Goal: Task Accomplishment & Management: Use online tool/utility

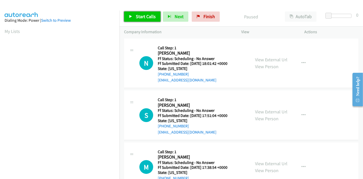
click at [136, 18] on span "Start Calls" at bounding box center [146, 17] width 20 height 6
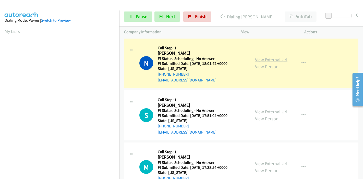
click at [279, 59] on link "View External Url" at bounding box center [271, 60] width 32 height 6
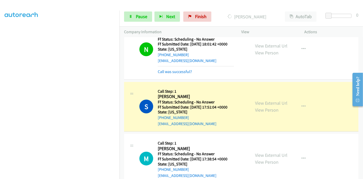
scroll to position [28, 0]
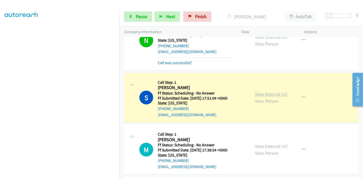
click at [259, 95] on link "View External Url" at bounding box center [271, 94] width 32 height 6
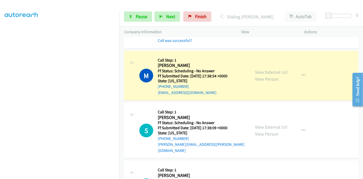
scroll to position [0, 0]
click at [270, 72] on link "View External Url" at bounding box center [271, 72] width 32 height 6
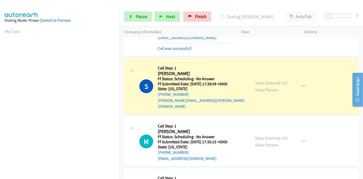
scroll to position [170, 0]
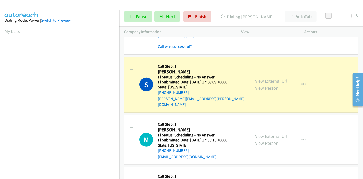
click at [279, 78] on link "View External Url" at bounding box center [271, 81] width 32 height 6
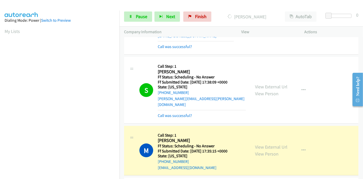
scroll to position [227, 0]
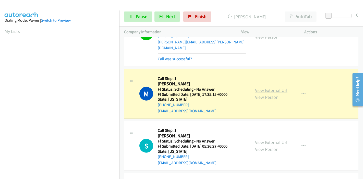
click at [272, 87] on link "View External Url" at bounding box center [271, 90] width 32 height 6
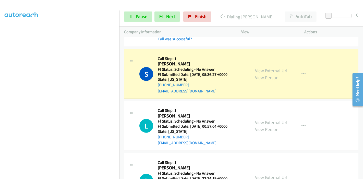
scroll to position [312, 0]
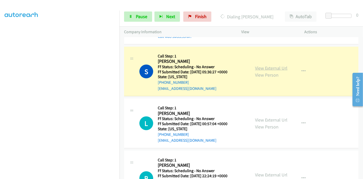
click at [271, 65] on link "View External Url" at bounding box center [271, 68] width 32 height 6
click at [140, 14] on span "Pause" at bounding box center [141, 17] width 11 height 6
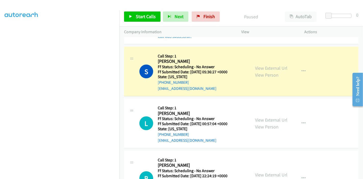
scroll to position [0, 0]
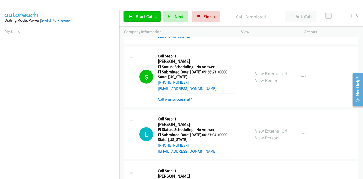
click at [146, 18] on span "Start Calls" at bounding box center [146, 17] width 20 height 6
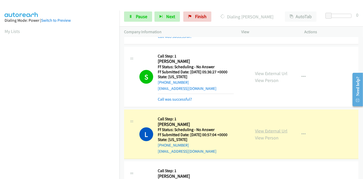
click at [277, 128] on link "View External Url" at bounding box center [271, 131] width 32 height 6
click at [138, 14] on span "Pause" at bounding box center [141, 17] width 11 height 6
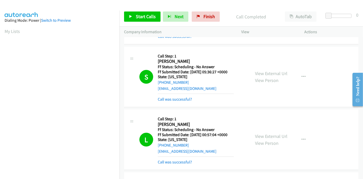
scroll to position [108, 0]
click at [132, 14] on link "Start Calls" at bounding box center [142, 16] width 37 height 10
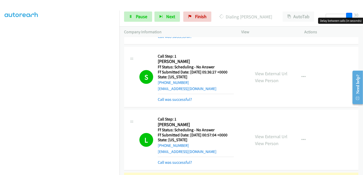
drag, startPoint x: 326, startPoint y: 14, endPoint x: 363, endPoint y: 13, distance: 37.3
click at [363, 13] on div "Start Calls Pause Next Finish Dialing [PERSON_NAME] AutoTab AutoTab 30" at bounding box center [241, 17] width 244 height 20
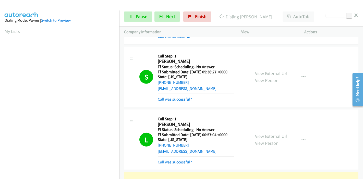
scroll to position [425, 0]
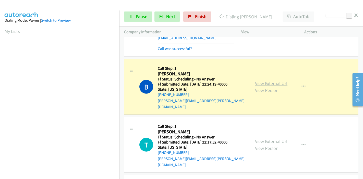
click at [281, 80] on link "View External Url" at bounding box center [271, 83] width 32 height 6
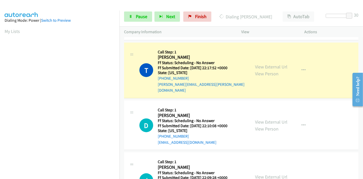
scroll to position [108, 0]
click at [271, 64] on link "View External Url" at bounding box center [271, 67] width 32 height 6
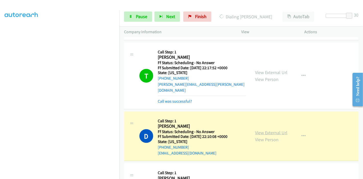
click at [271, 130] on link "View External Url" at bounding box center [271, 133] width 32 height 6
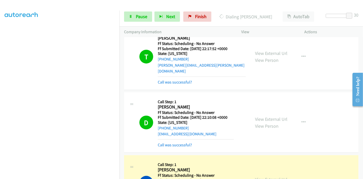
scroll to position [539, 0]
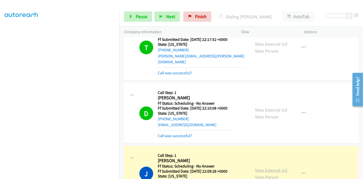
click at [270, 167] on link "View External Url" at bounding box center [271, 170] width 32 height 6
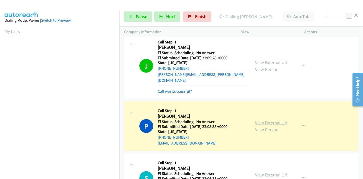
scroll to position [108, 0]
click at [261, 120] on link "View External Url" at bounding box center [271, 123] width 32 height 6
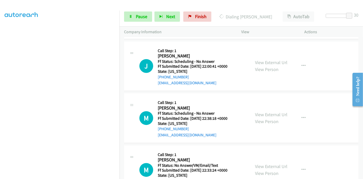
scroll to position [0, 0]
drag, startPoint x: 349, startPoint y: 15, endPoint x: 235, endPoint y: 13, distance: 114.4
click at [235, 13] on div "Start Calls Pause Next Finish Dialing [PERSON_NAME] AutoTab AutoTab 0" at bounding box center [241, 17] width 244 height 20
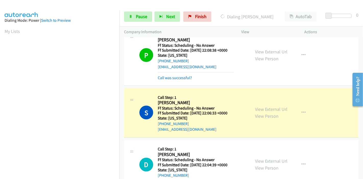
scroll to position [709, 0]
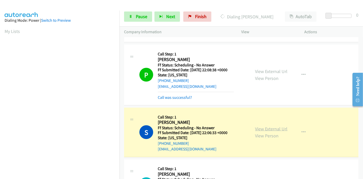
click at [266, 126] on link "View External Url" at bounding box center [271, 129] width 32 height 6
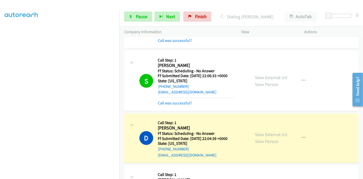
scroll to position [794, 0]
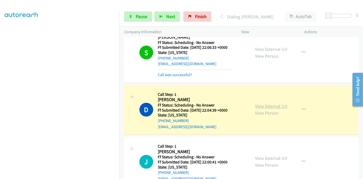
click at [266, 103] on link "View External Url" at bounding box center [271, 106] width 32 height 6
click at [143, 15] on span "Pause" at bounding box center [141, 17] width 11 height 6
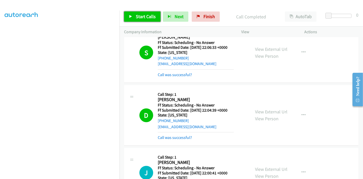
click at [132, 15] on icon at bounding box center [131, 17] width 4 height 4
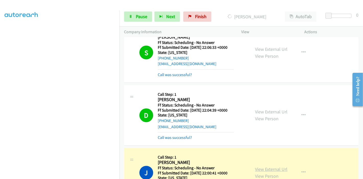
click at [256, 166] on link "View External Url" at bounding box center [271, 169] width 32 height 6
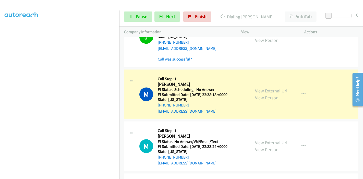
scroll to position [936, 0]
click at [279, 88] on link "View External Url" at bounding box center [271, 91] width 32 height 6
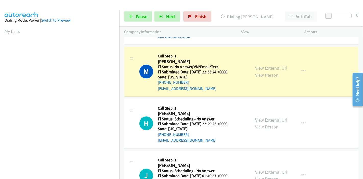
scroll to position [993, 0]
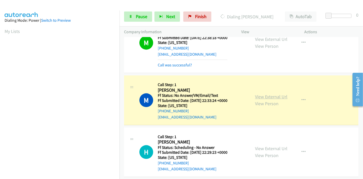
click at [258, 94] on link "View External Url" at bounding box center [271, 97] width 32 height 6
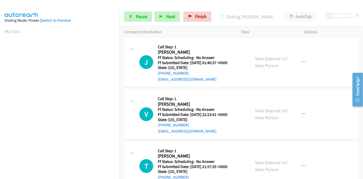
scroll to position [1060, 0]
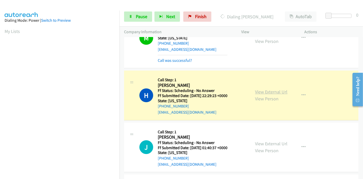
click at [271, 89] on link "View External Url" at bounding box center [271, 92] width 32 height 6
drag, startPoint x: 143, startPoint y: 16, endPoint x: 139, endPoint y: 21, distance: 6.9
click at [143, 16] on span "Pause" at bounding box center [141, 17] width 11 height 6
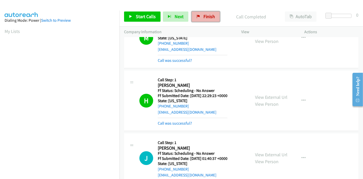
drag, startPoint x: 211, startPoint y: 21, endPoint x: 206, endPoint y: 19, distance: 5.0
click at [211, 21] on link "Finish" at bounding box center [206, 16] width 28 height 10
